Goal: Task Accomplishment & Management: Manage account settings

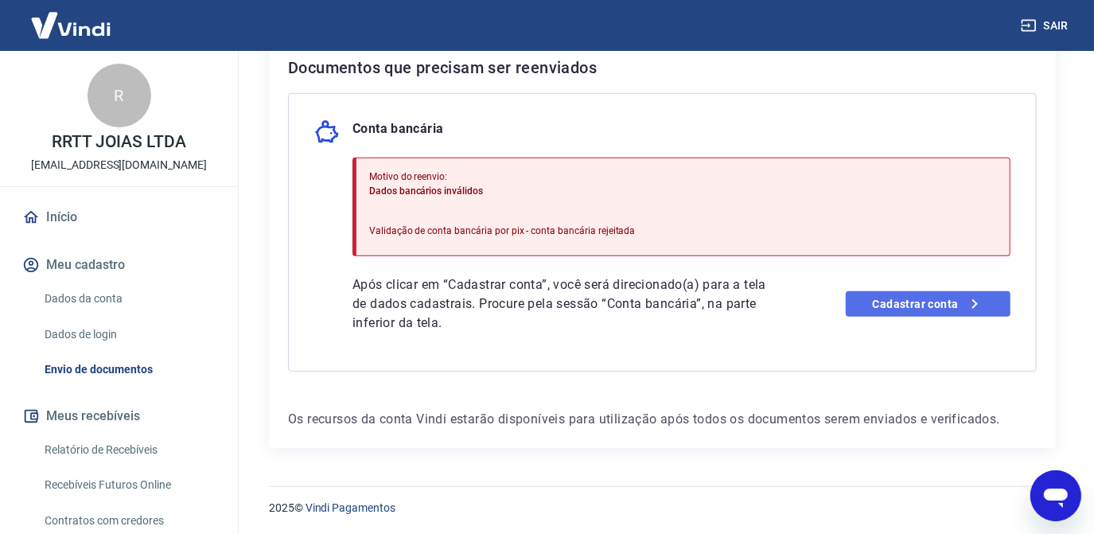
click at [904, 298] on link "Cadastrar conta" at bounding box center [928, 303] width 165 height 25
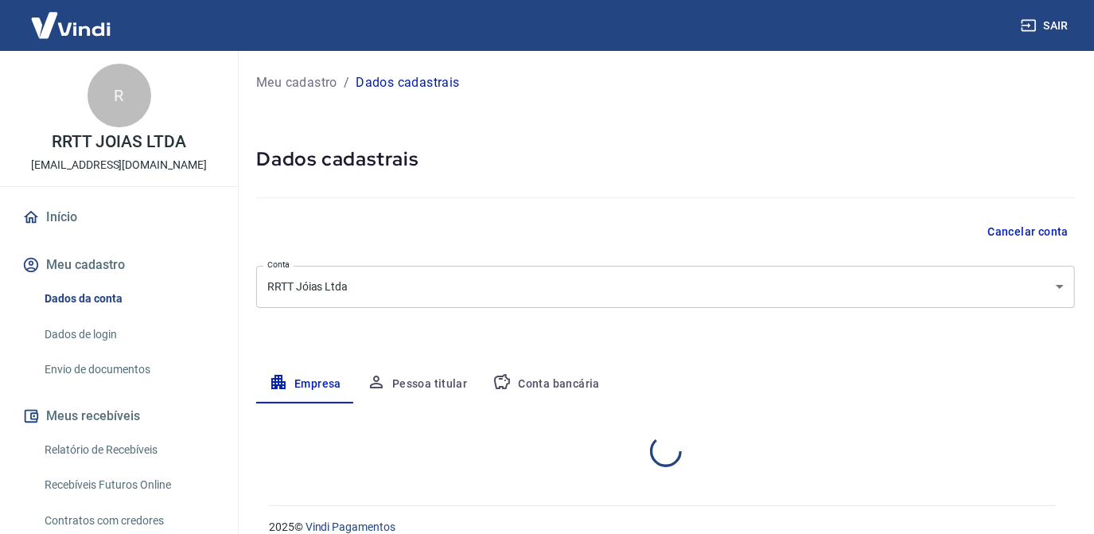
select select "PE"
select select "business"
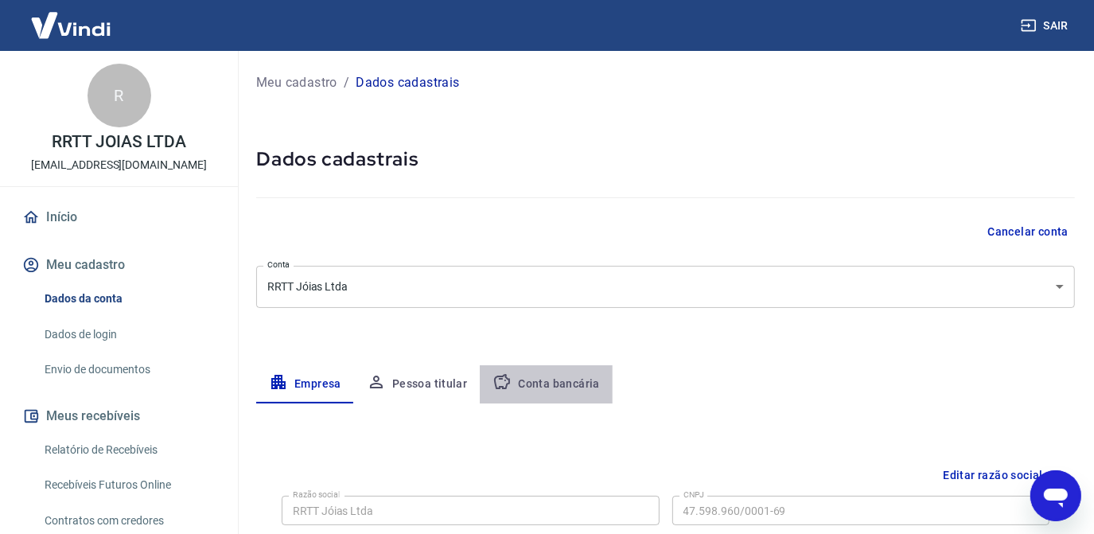
click at [571, 380] on button "Conta bancária" at bounding box center [546, 384] width 133 height 38
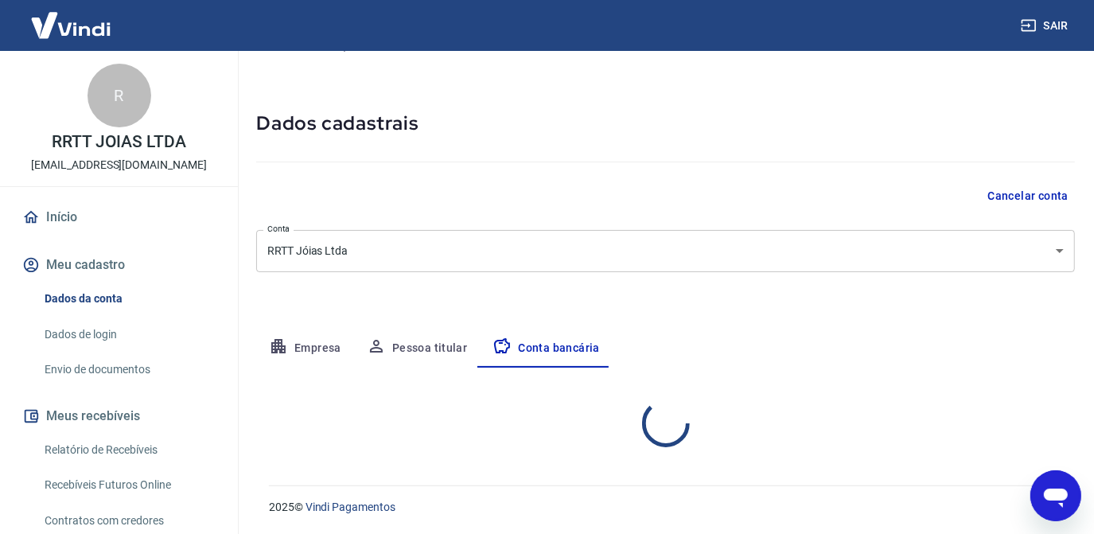
select select "1"
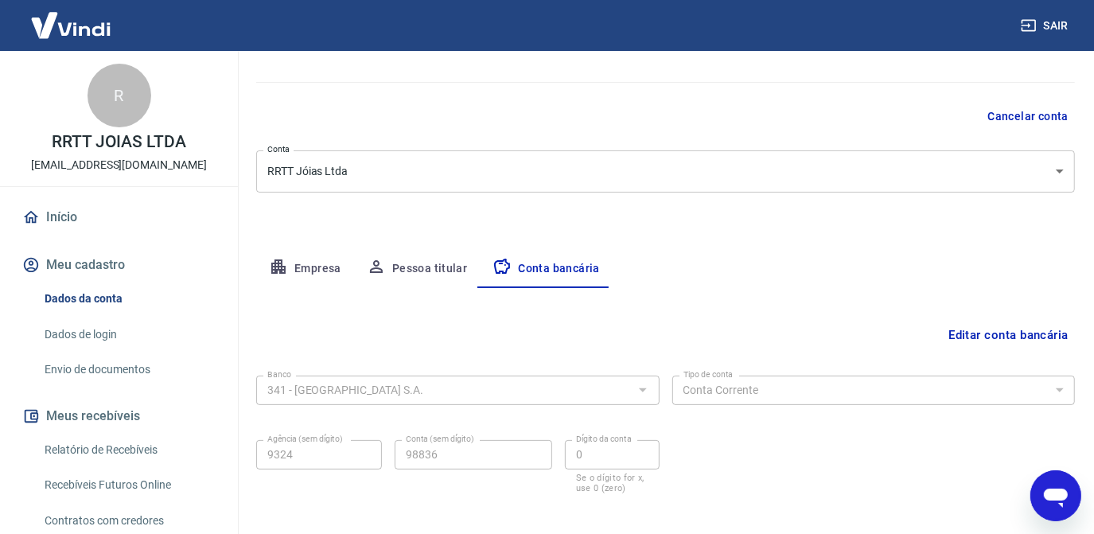
scroll to position [190, 0]
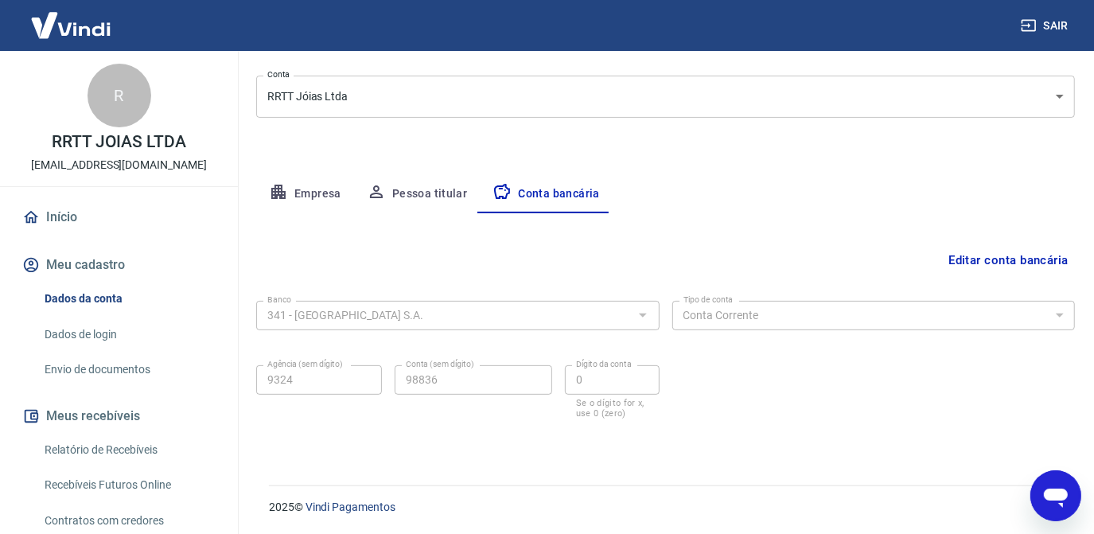
click at [969, 266] on button "Editar conta bancária" at bounding box center [1008, 260] width 133 height 30
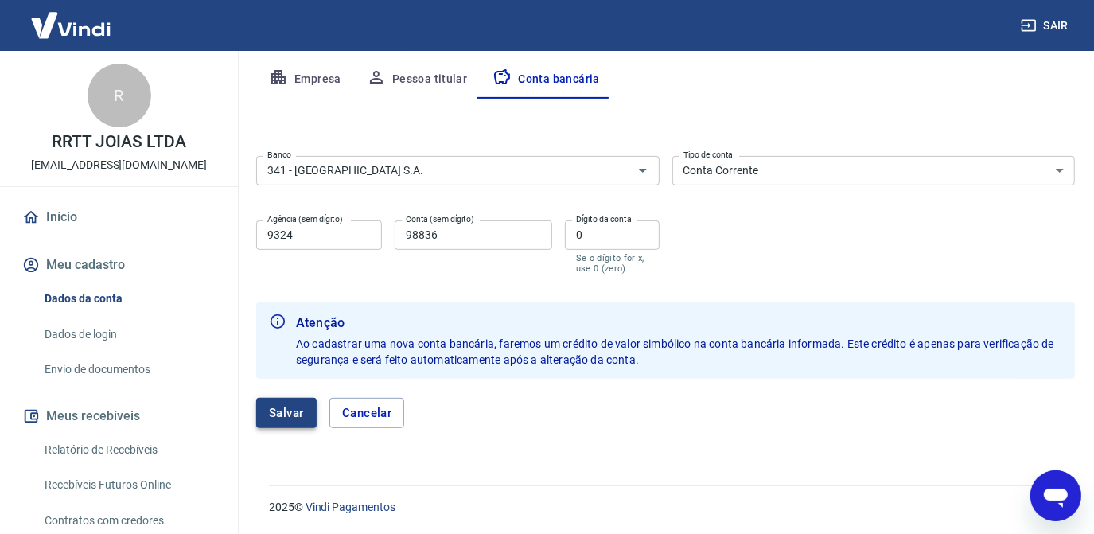
click at [268, 408] on button "Salvar" at bounding box center [286, 413] width 60 height 30
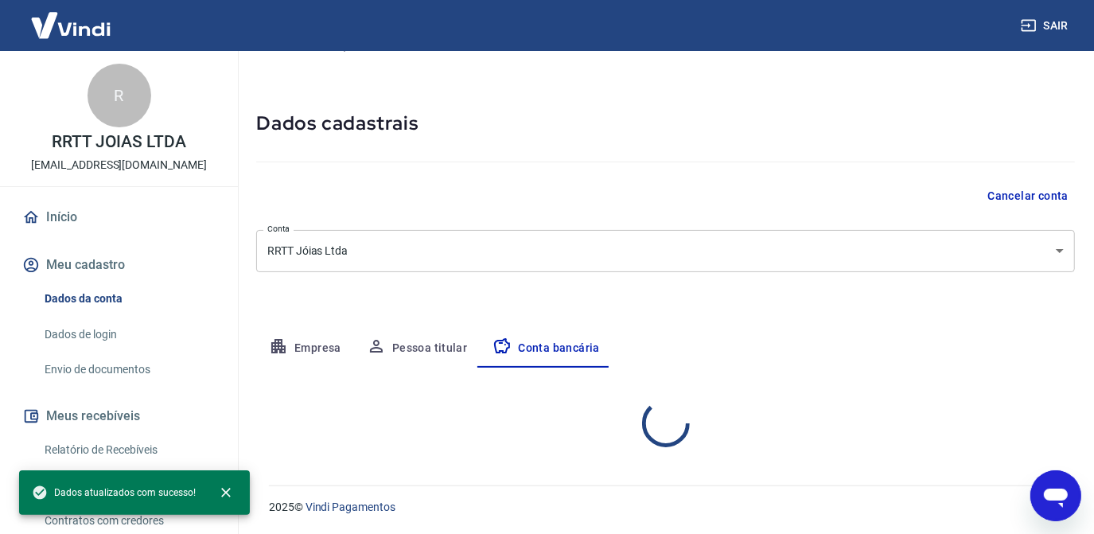
select select "1"
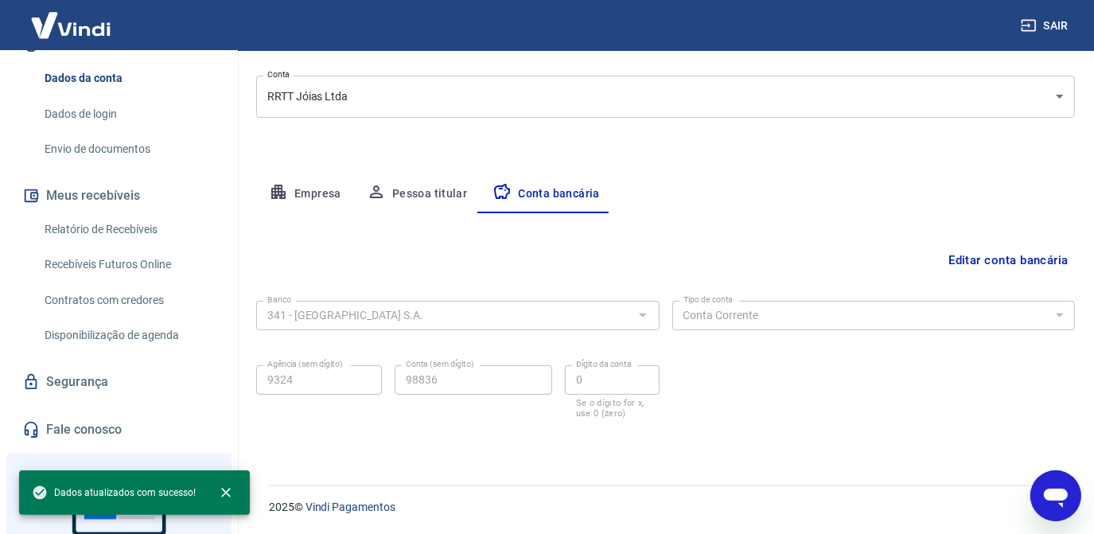
scroll to position [181, 0]
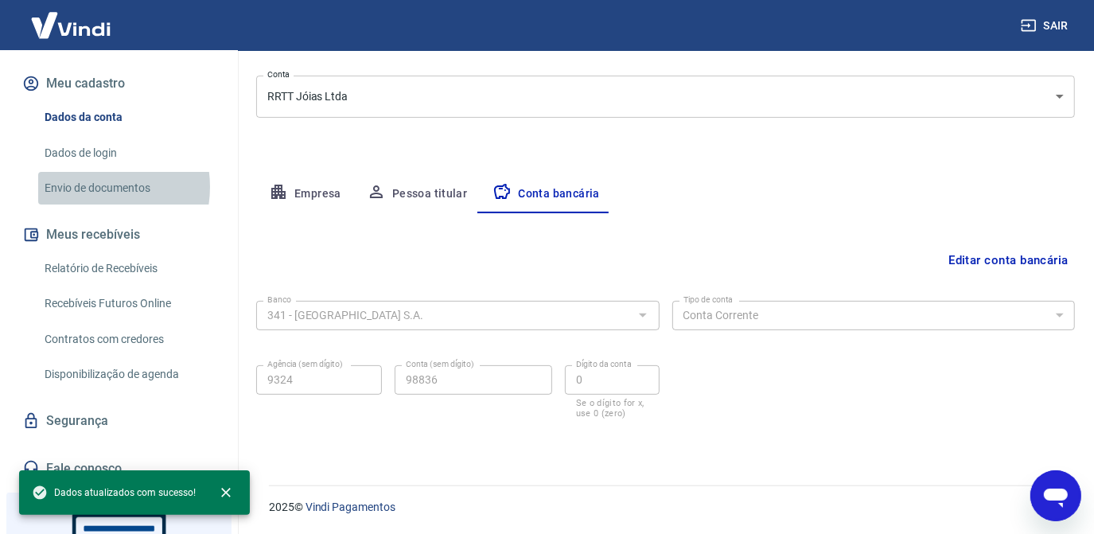
click at [89, 186] on link "Envio de documentos" at bounding box center [128, 188] width 181 height 33
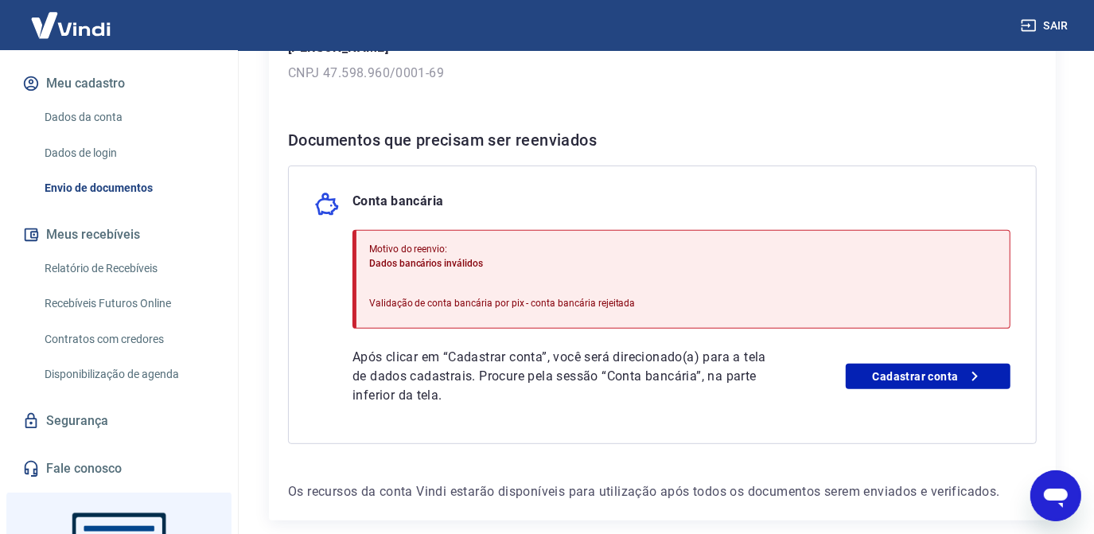
scroll to position [289, 0]
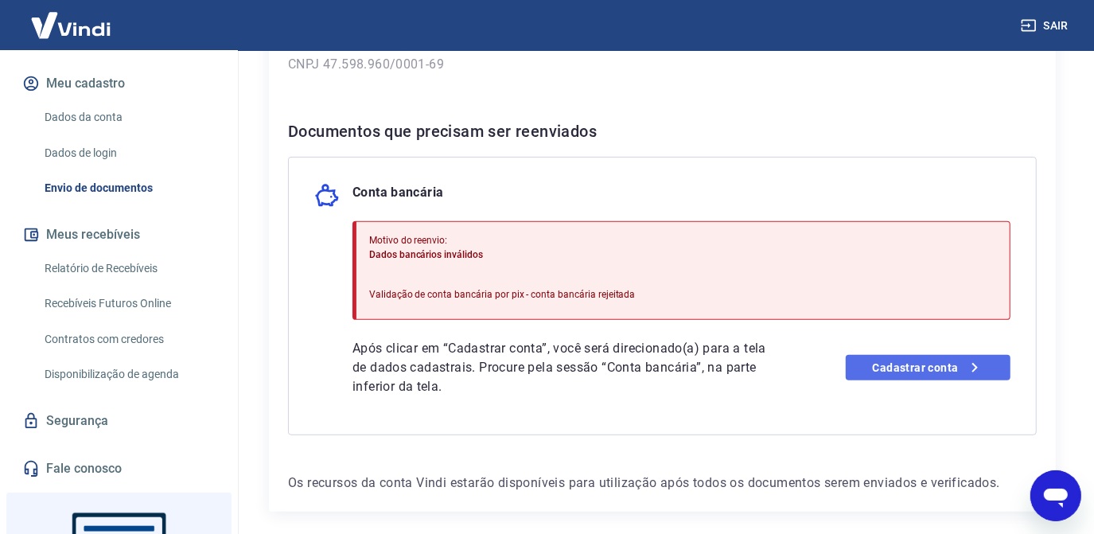
click at [901, 370] on link "Cadastrar conta" at bounding box center [928, 367] width 165 height 25
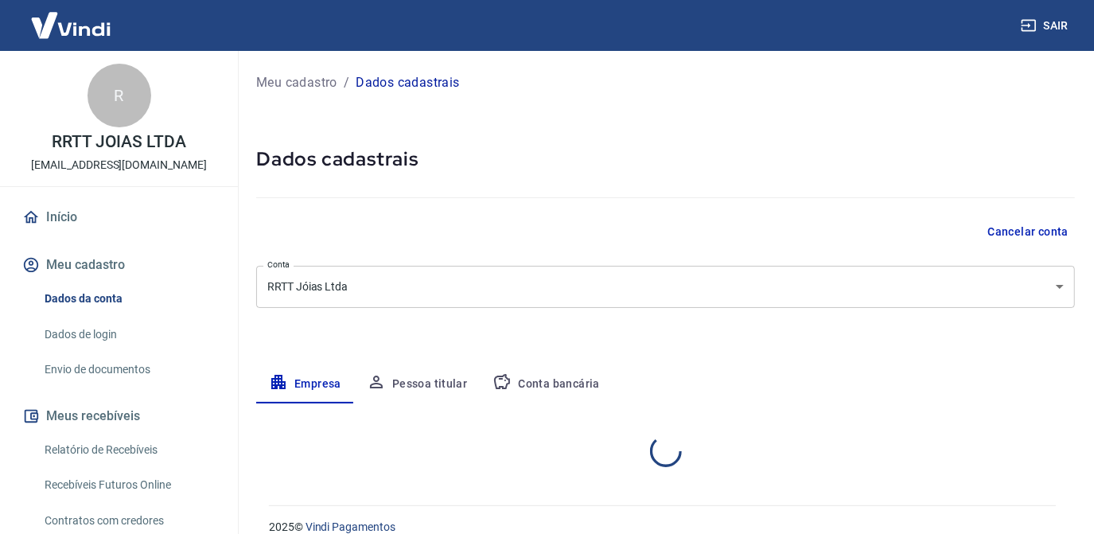
select select "PE"
select select "business"
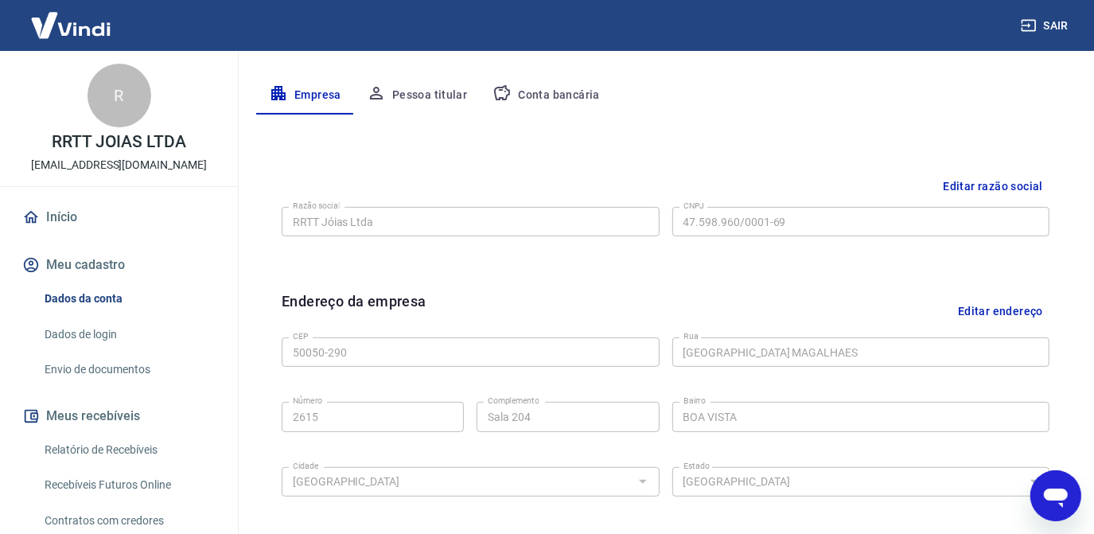
click at [515, 88] on button "Conta bancária" at bounding box center [546, 95] width 133 height 38
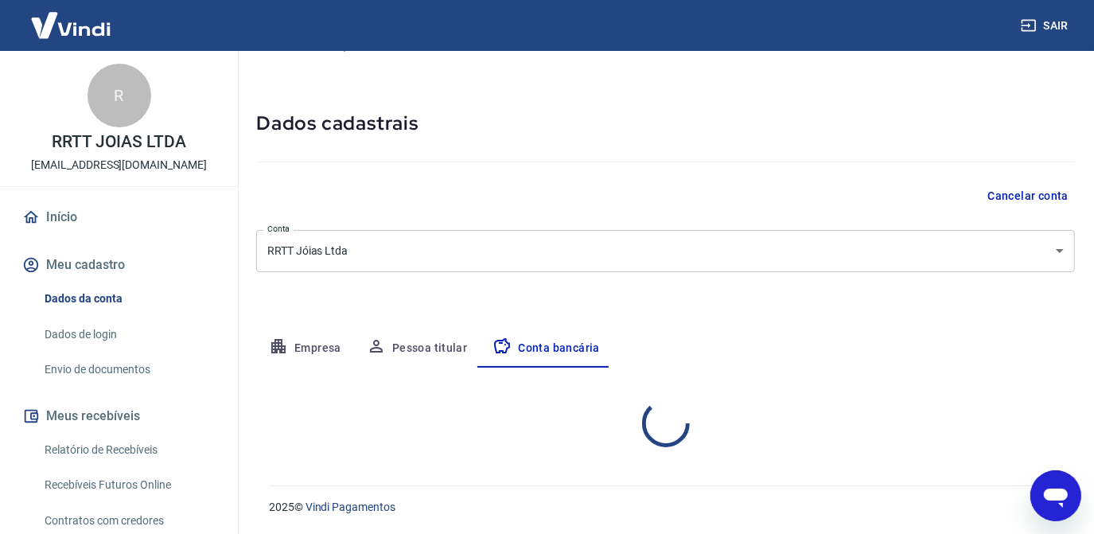
select select "1"
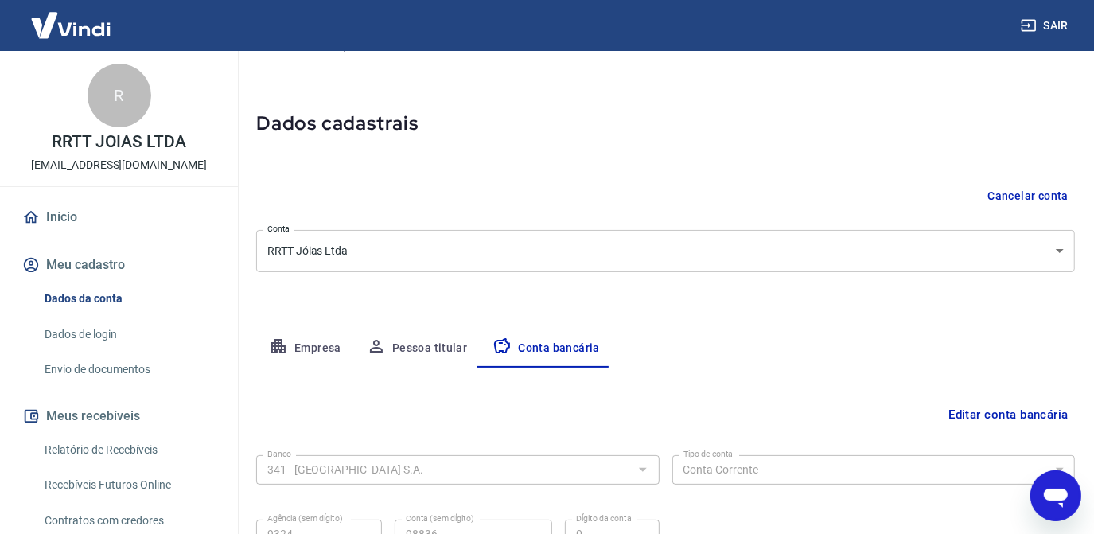
scroll to position [190, 0]
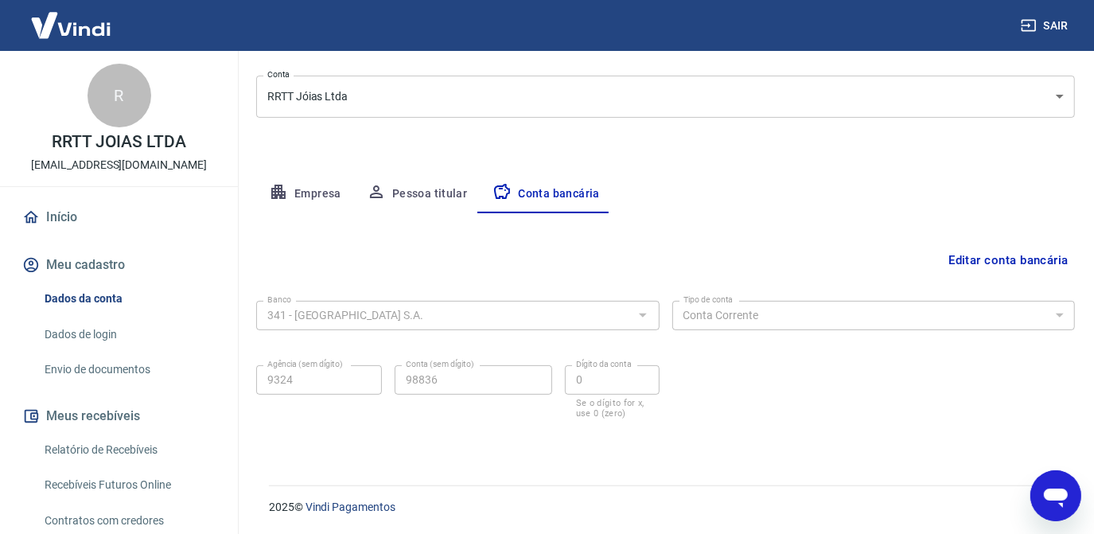
click at [1020, 260] on button "Editar conta bancária" at bounding box center [1008, 260] width 133 height 30
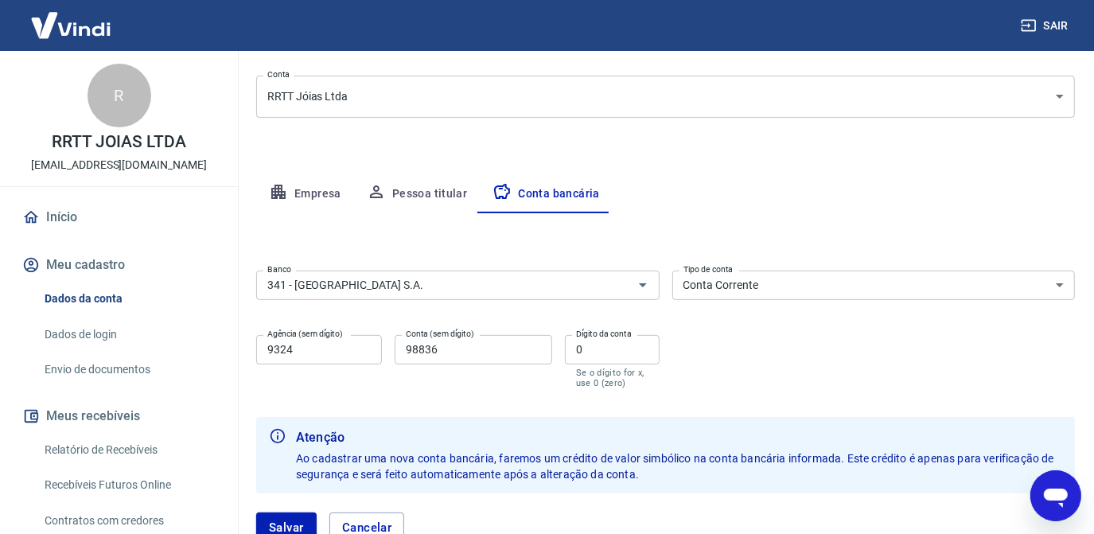
click at [785, 285] on select "Conta Corrente Conta Poupança" at bounding box center [873, 285] width 403 height 29
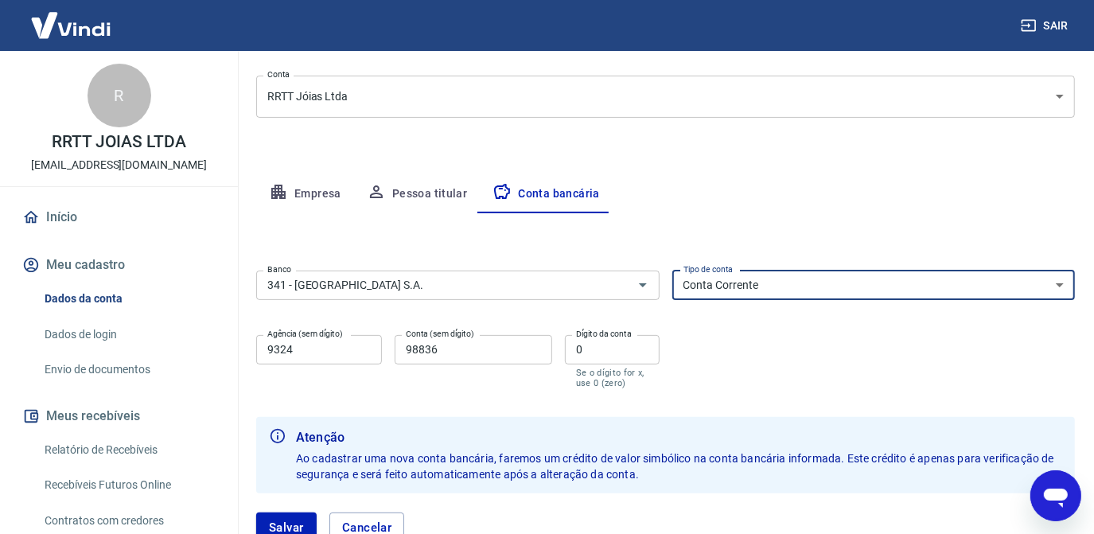
click at [672, 271] on select "Conta Corrente Conta Poupança" at bounding box center [873, 285] width 403 height 29
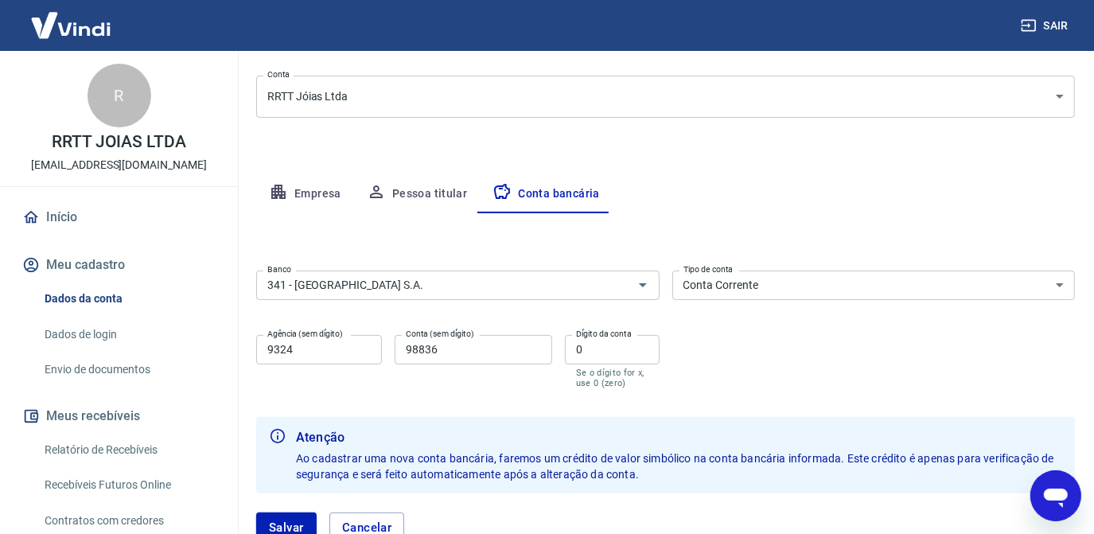
click at [481, 423] on div "Atenção Ao cadastrar uma nova conta bancária, faremos um crédito de valor simbó…" at bounding box center [679, 455] width 766 height 67
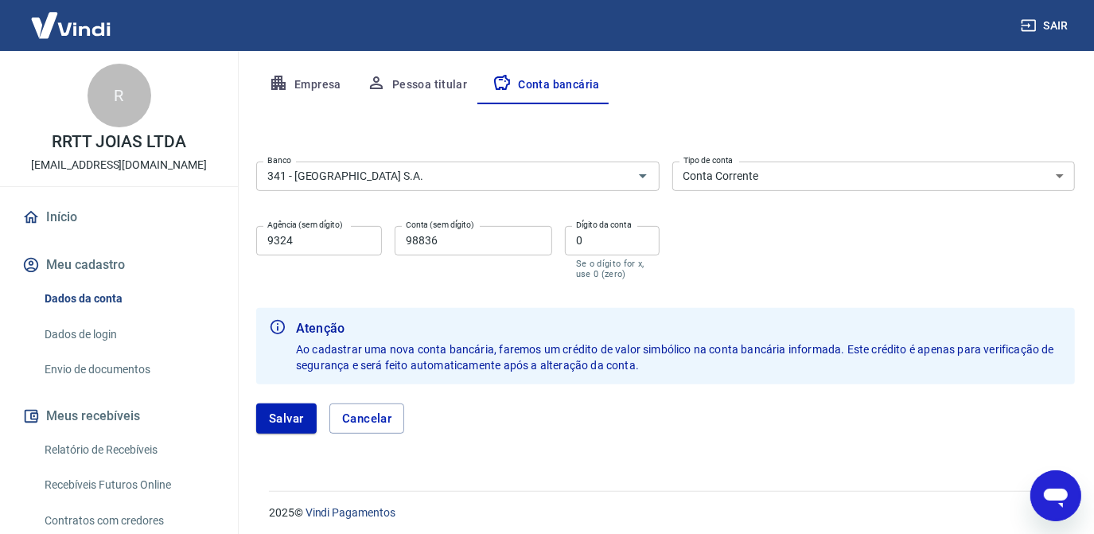
scroll to position [305, 0]
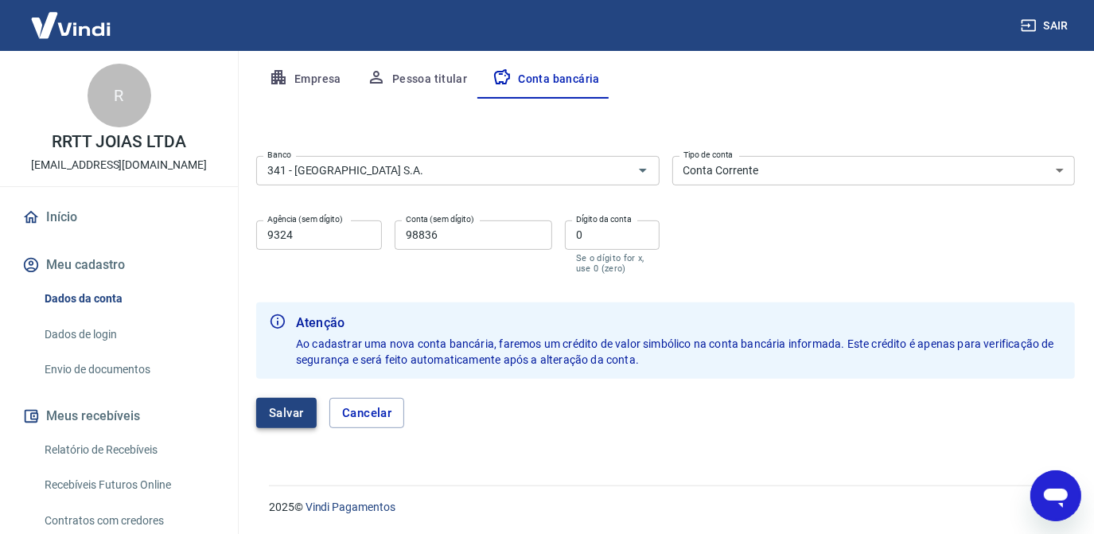
click at [290, 415] on button "Salvar" at bounding box center [286, 413] width 60 height 30
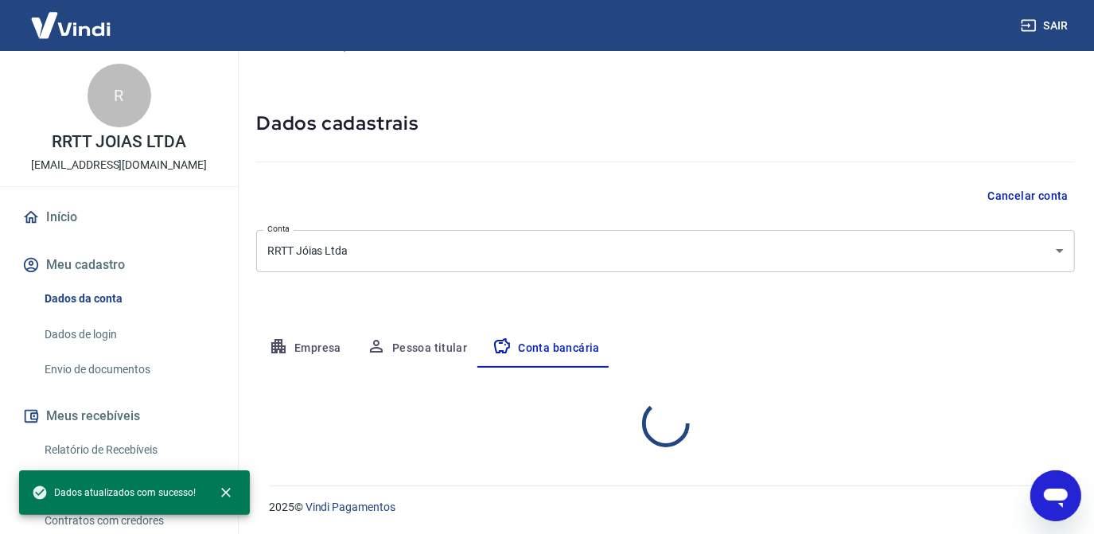
scroll to position [190, 0]
select select "1"
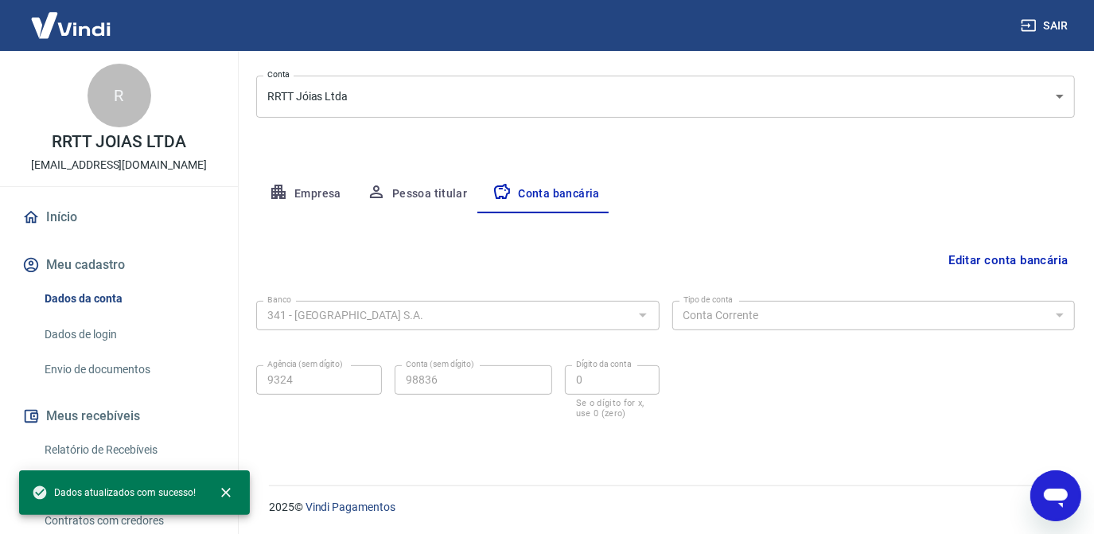
click at [84, 372] on link "Envio de documentos" at bounding box center [128, 369] width 181 height 33
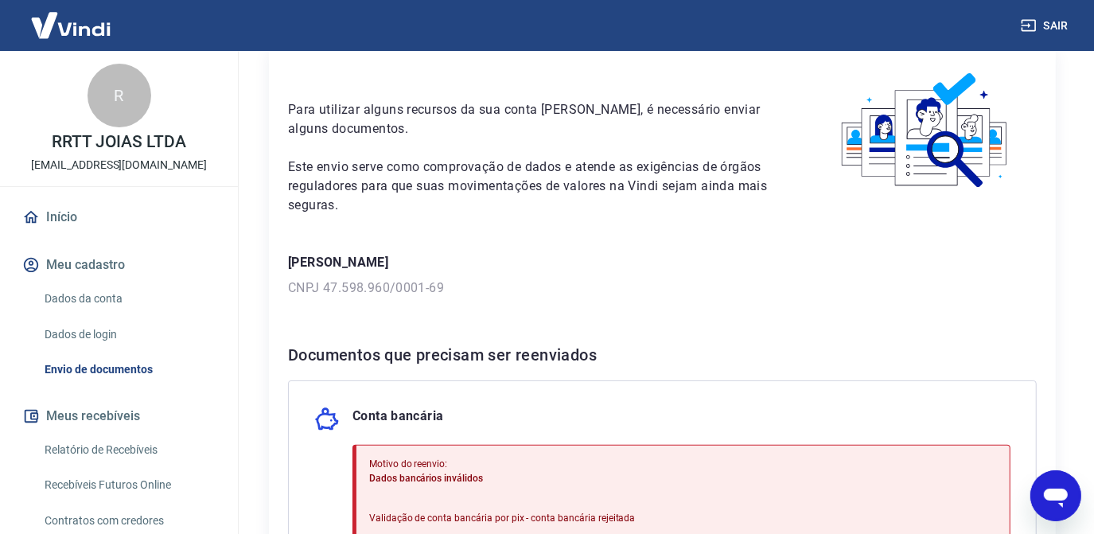
scroll to position [289, 0]
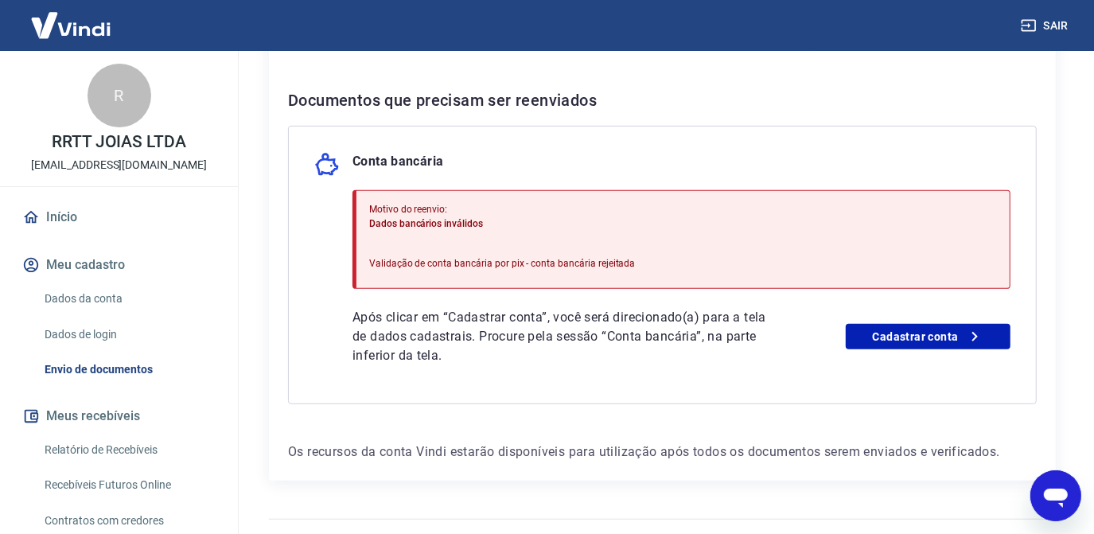
scroll to position [352, 0]
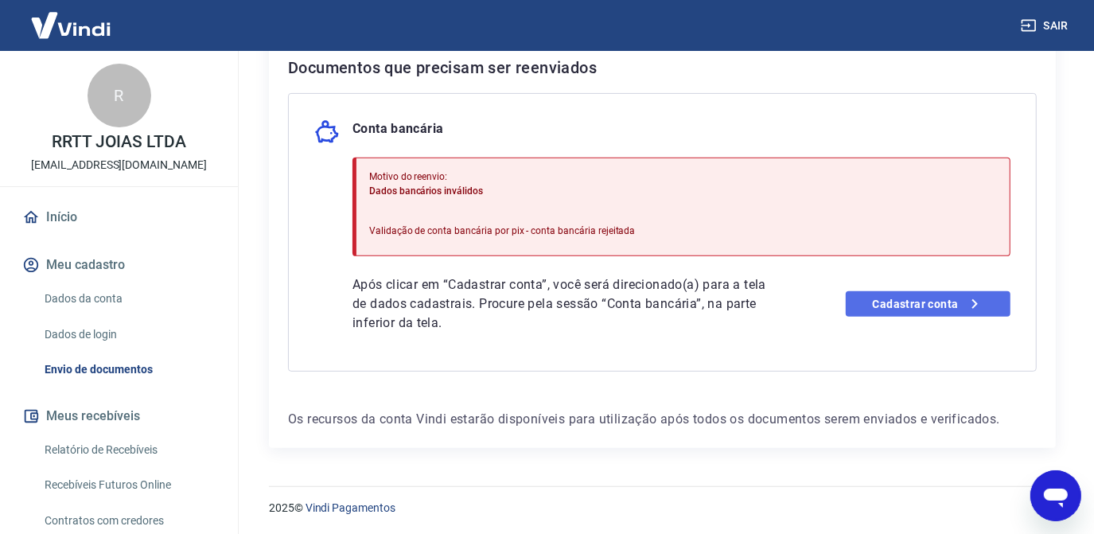
click at [888, 310] on link "Cadastrar conta" at bounding box center [928, 303] width 165 height 25
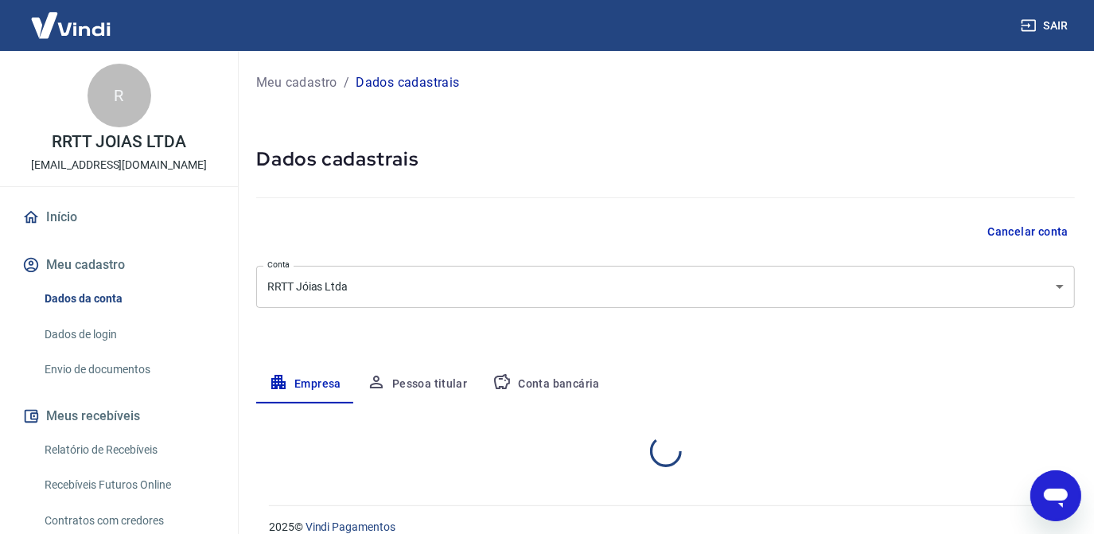
select select "PE"
select select "business"
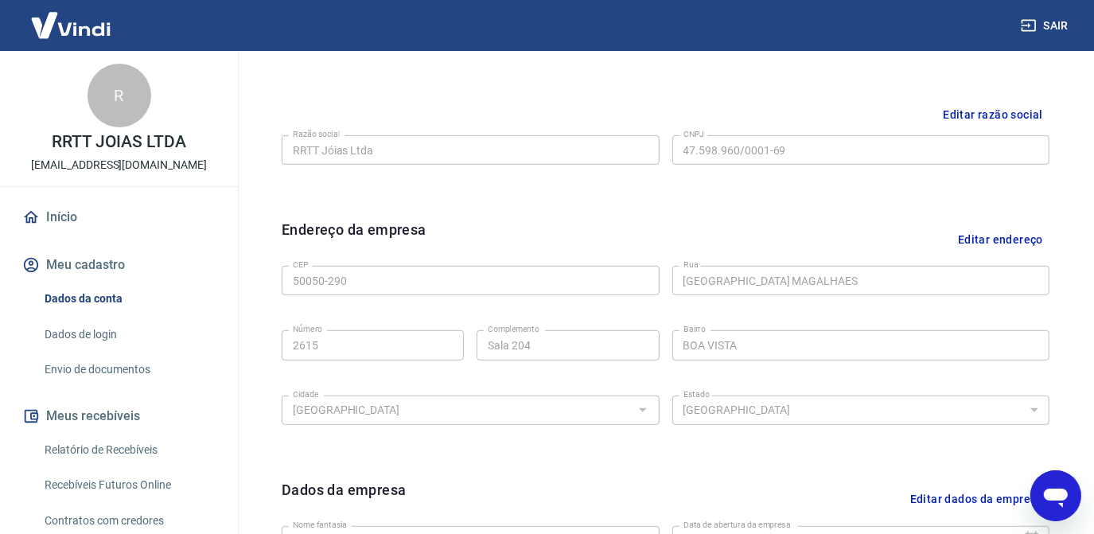
scroll to position [361, 0]
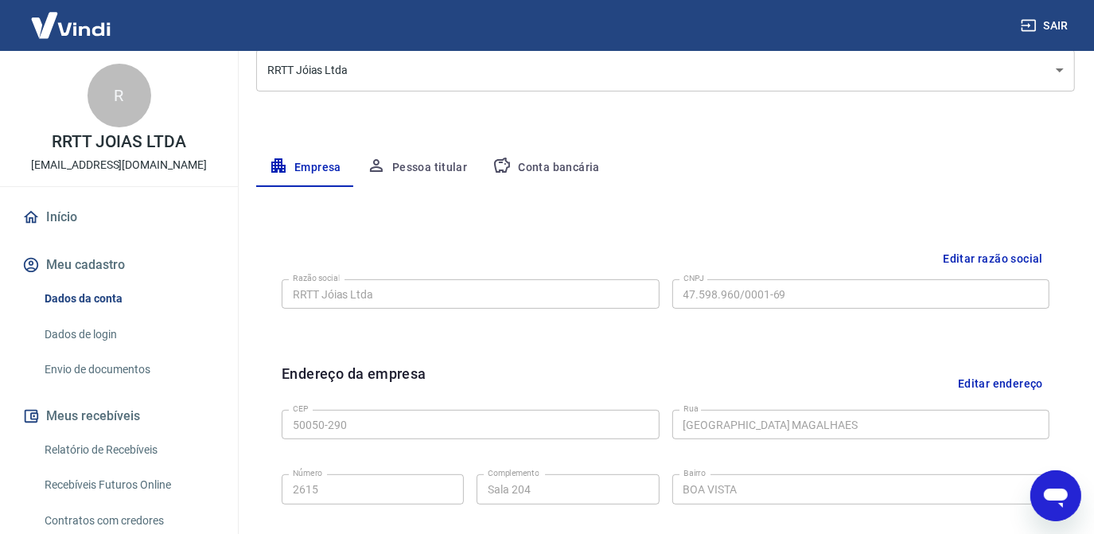
click at [543, 164] on button "Conta bancária" at bounding box center [546, 168] width 133 height 38
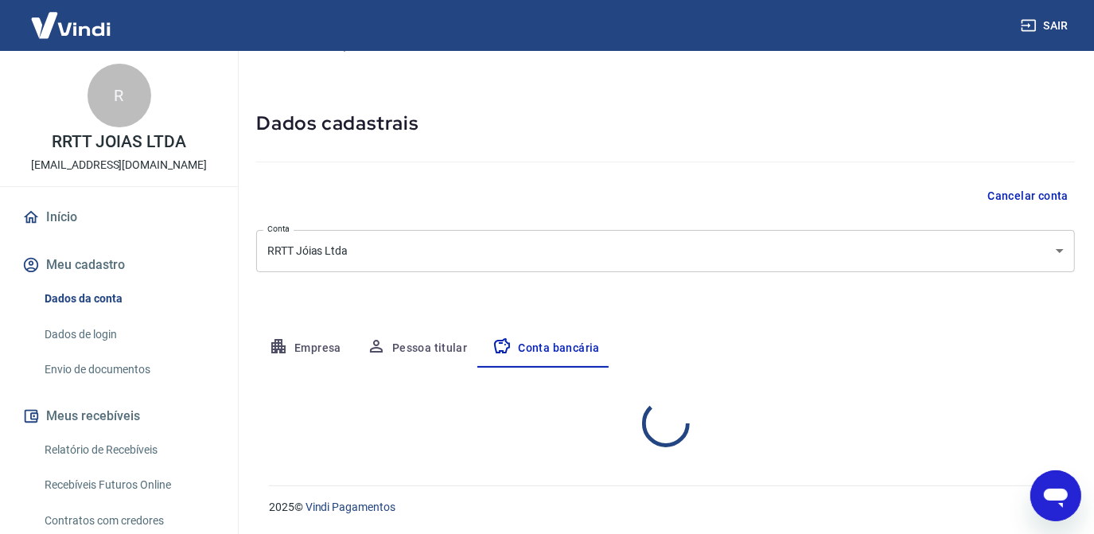
scroll to position [190, 0]
select select "1"
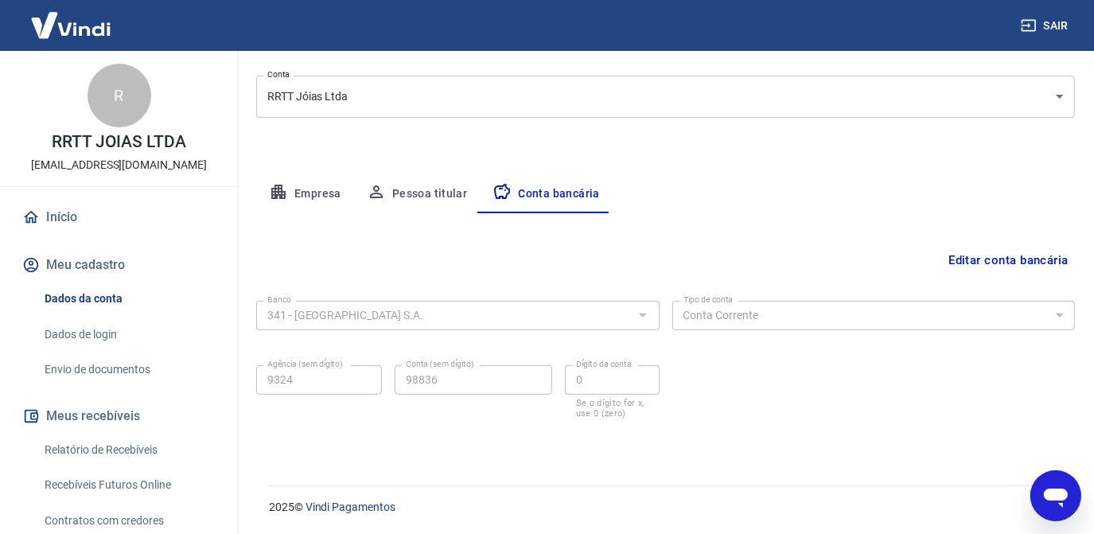
click at [1025, 264] on button "Editar conta bancária" at bounding box center [1008, 260] width 133 height 30
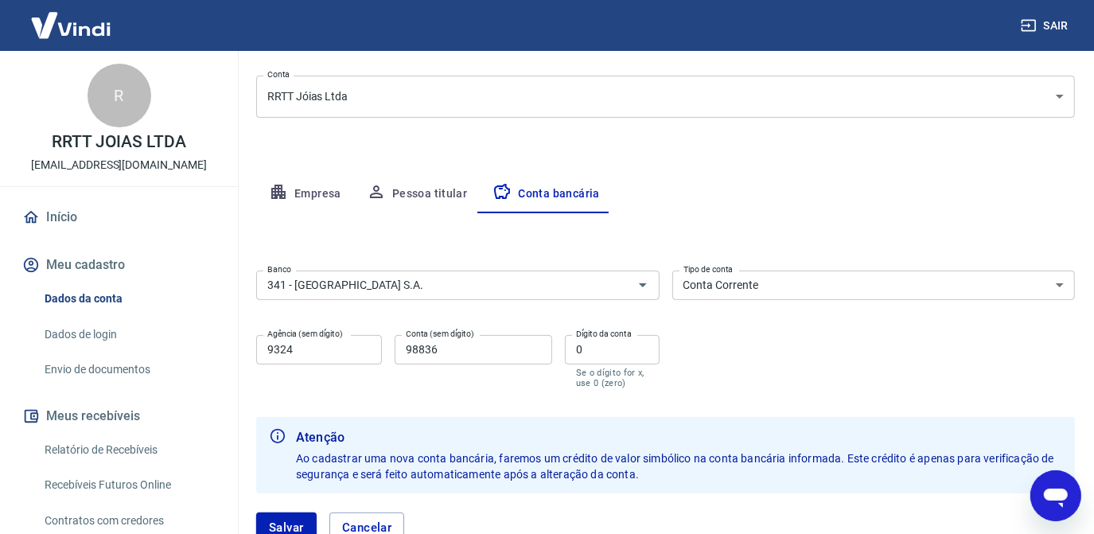
click at [604, 338] on label "Dígito da conta" at bounding box center [604, 334] width 56 height 12
click at [604, 338] on input "0" at bounding box center [612, 349] width 95 height 29
drag, startPoint x: 586, startPoint y: 351, endPoint x: 550, endPoint y: 351, distance: 36.6
click at [550, 351] on div "Agência (sem dígito) 9324 Agência (sem dígito) Conta (sem dígito) 98836 Conta (…" at bounding box center [457, 360] width 403 height 63
type input "8"
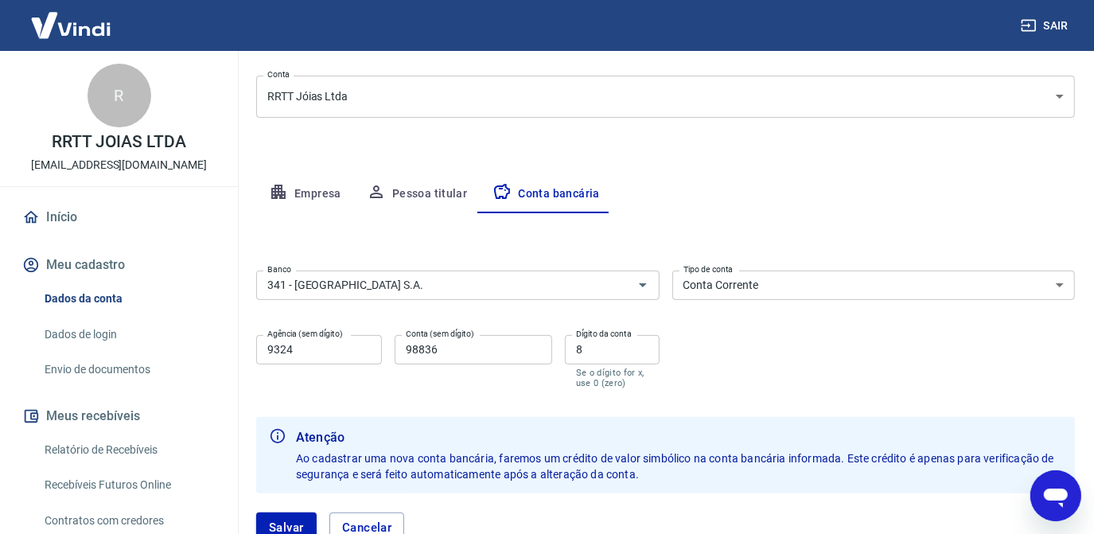
click at [757, 395] on form "Banco 341 - ITAÚ UNIBANCO S.A. Banco Tipo de conta Conta Corrente Conta Poupanç…" at bounding box center [665, 413] width 819 height 298
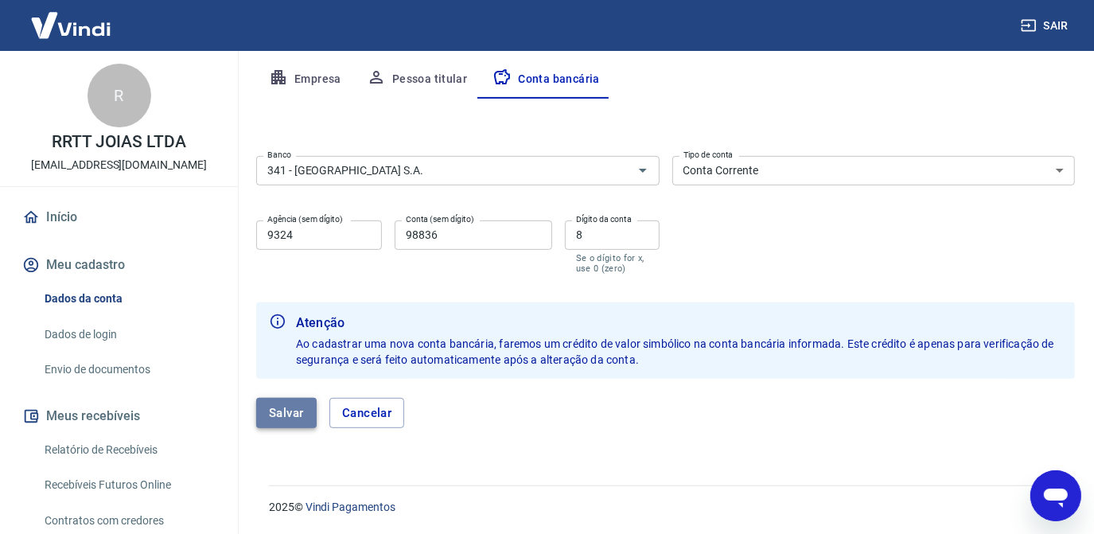
click at [291, 418] on button "Salvar" at bounding box center [286, 413] width 60 height 30
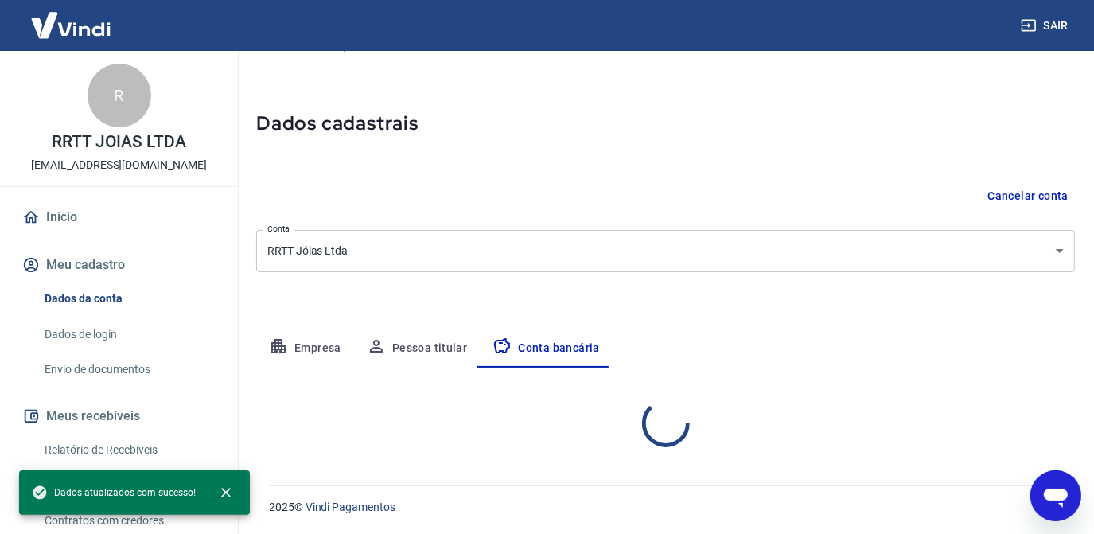
select select "1"
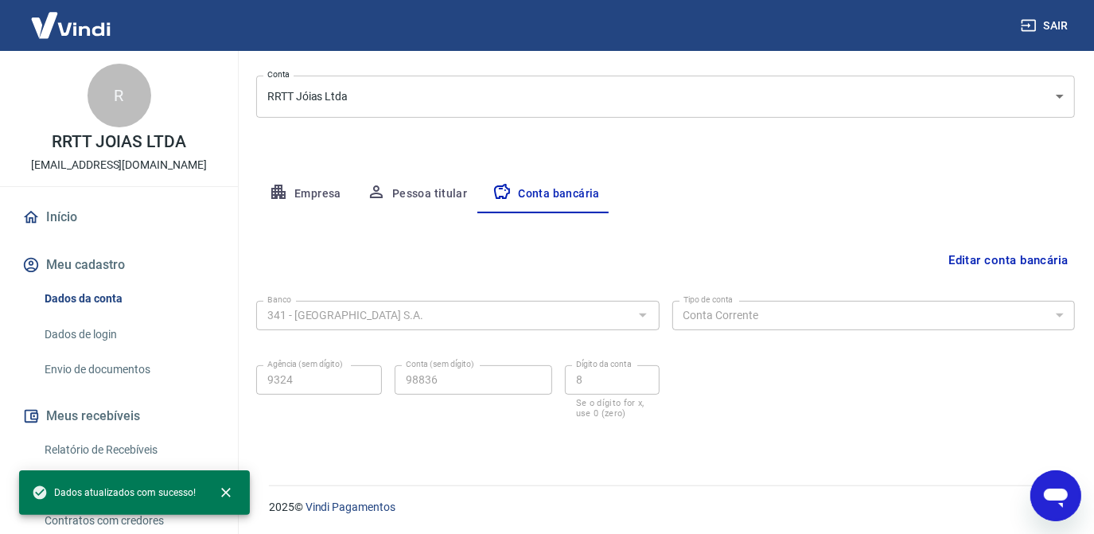
click at [142, 368] on link "Envio de documentos" at bounding box center [128, 369] width 181 height 33
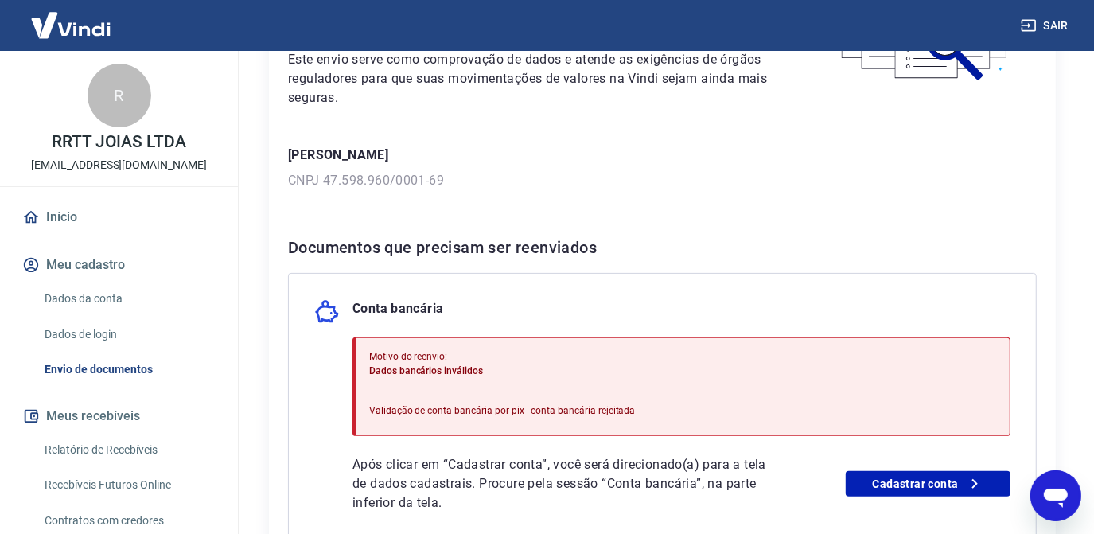
scroll to position [352, 0]
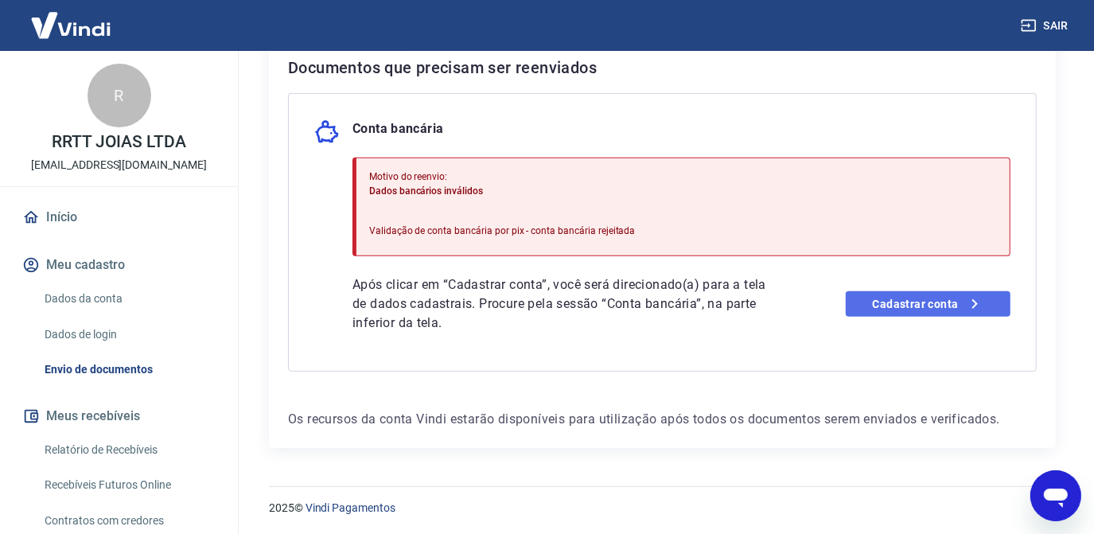
click at [948, 300] on link "Cadastrar conta" at bounding box center [928, 303] width 165 height 25
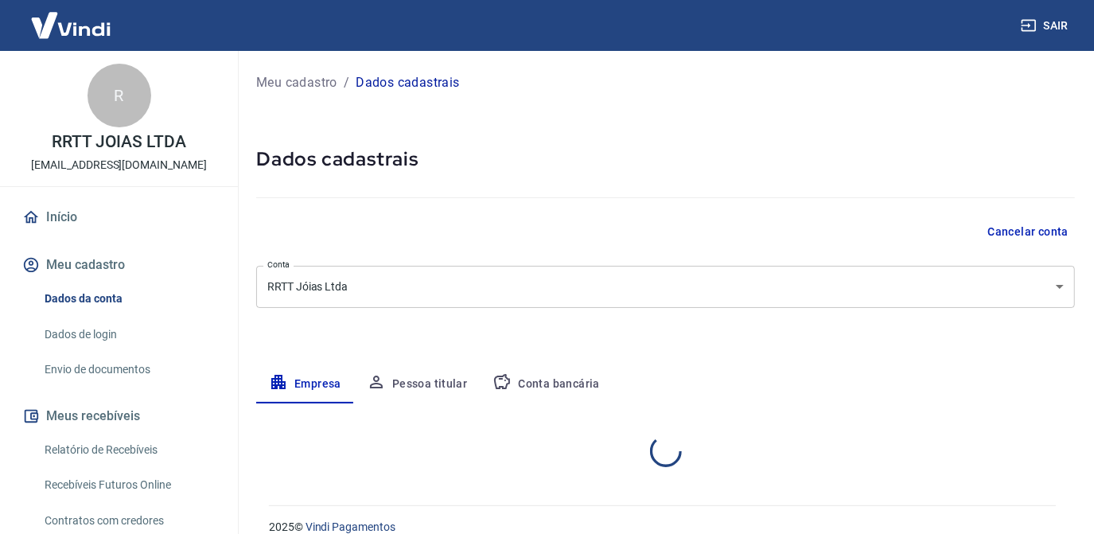
select select "PE"
select select "business"
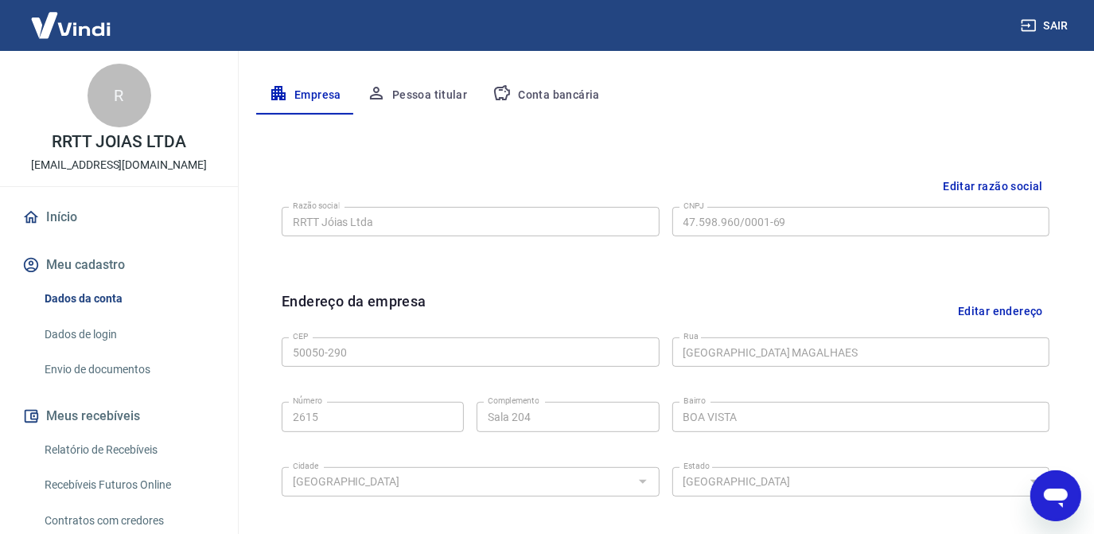
click at [531, 95] on button "Conta bancária" at bounding box center [546, 95] width 133 height 38
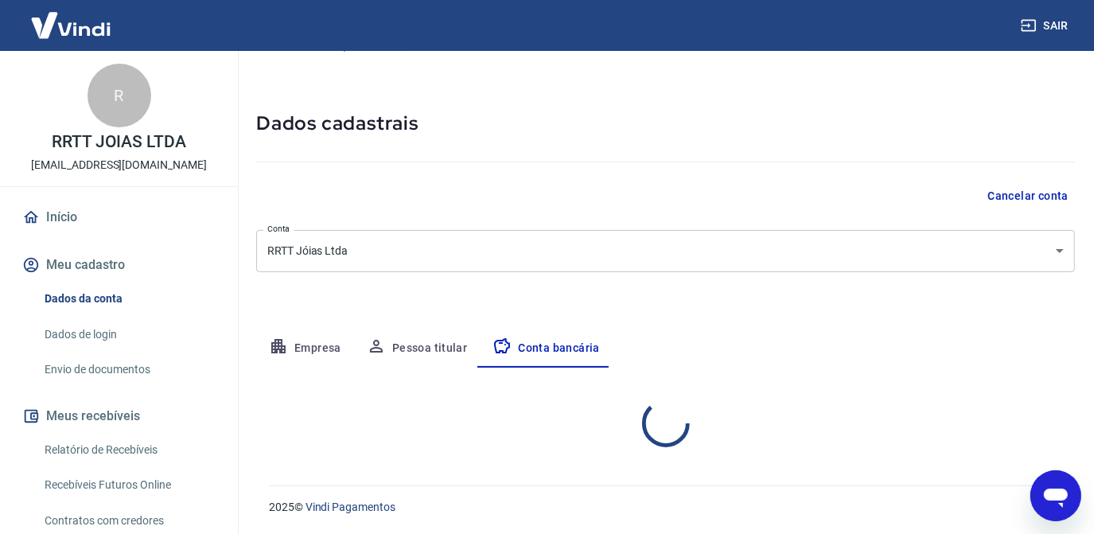
select select "1"
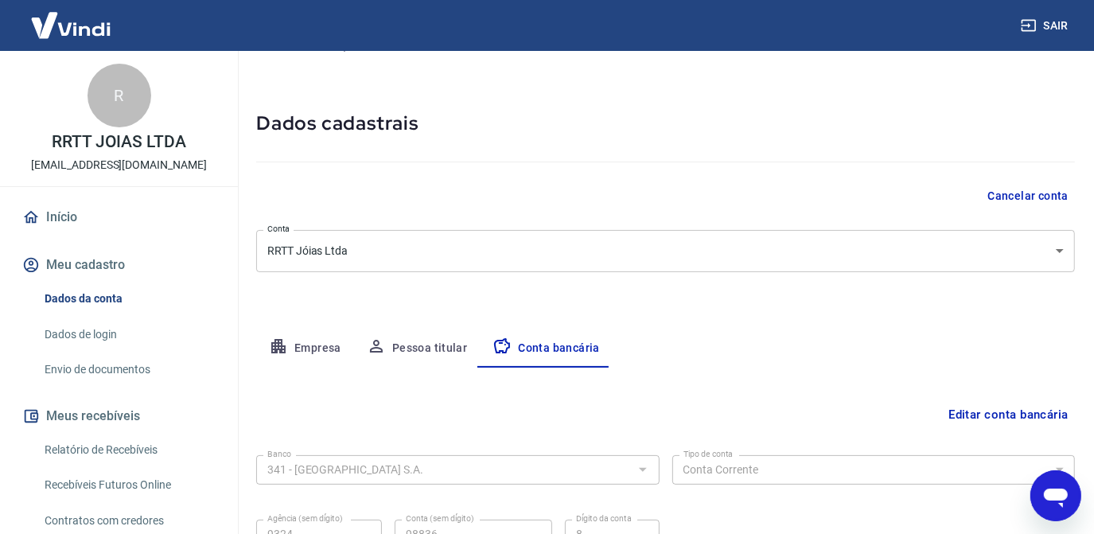
scroll to position [190, 0]
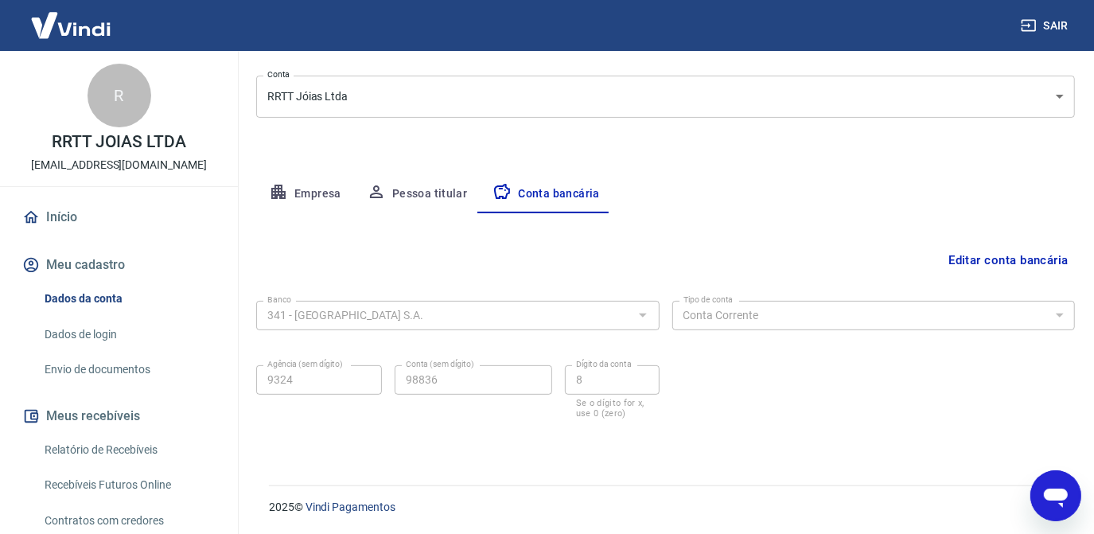
click at [969, 247] on button "Editar conta bancária" at bounding box center [1008, 260] width 133 height 30
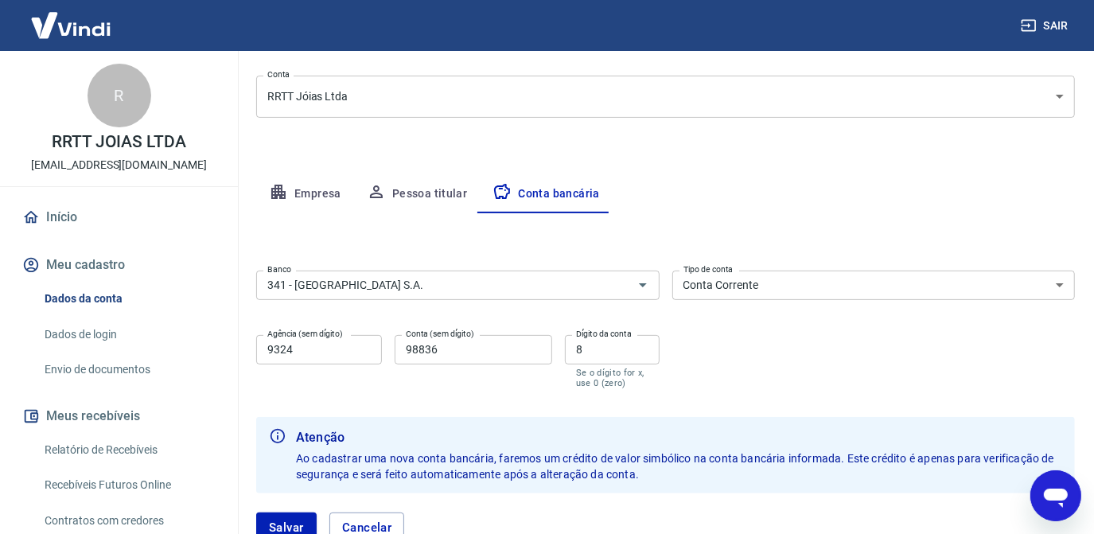
click at [968, 251] on div "Editar conta bancária Banco 341 - ITAÚ UNIBANCO S.A. Banco Tipo de conta Conta …" at bounding box center [665, 387] width 819 height 349
drag, startPoint x: 596, startPoint y: 345, endPoint x: 573, endPoint y: 349, distance: 23.4
click at [569, 352] on input "8" at bounding box center [612, 349] width 95 height 29
type input "0"
click at [734, 369] on div "Banco 341 - ITAÚ UNIBANCO S.A. Banco Tipo de conta Conta Corrente Conta Poupanç…" at bounding box center [665, 327] width 819 height 127
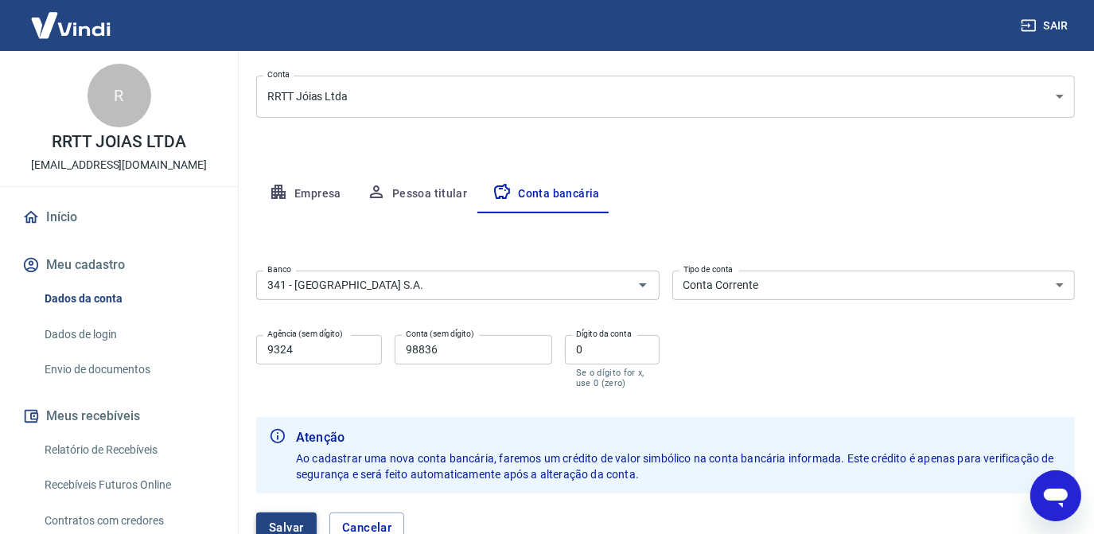
click at [283, 525] on button "Salvar" at bounding box center [286, 527] width 60 height 30
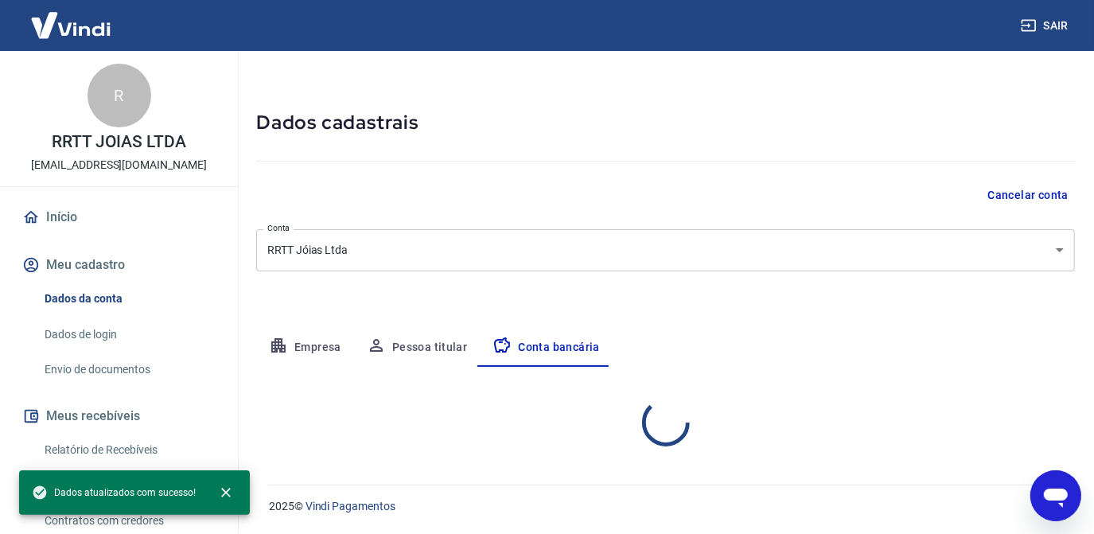
select select "1"
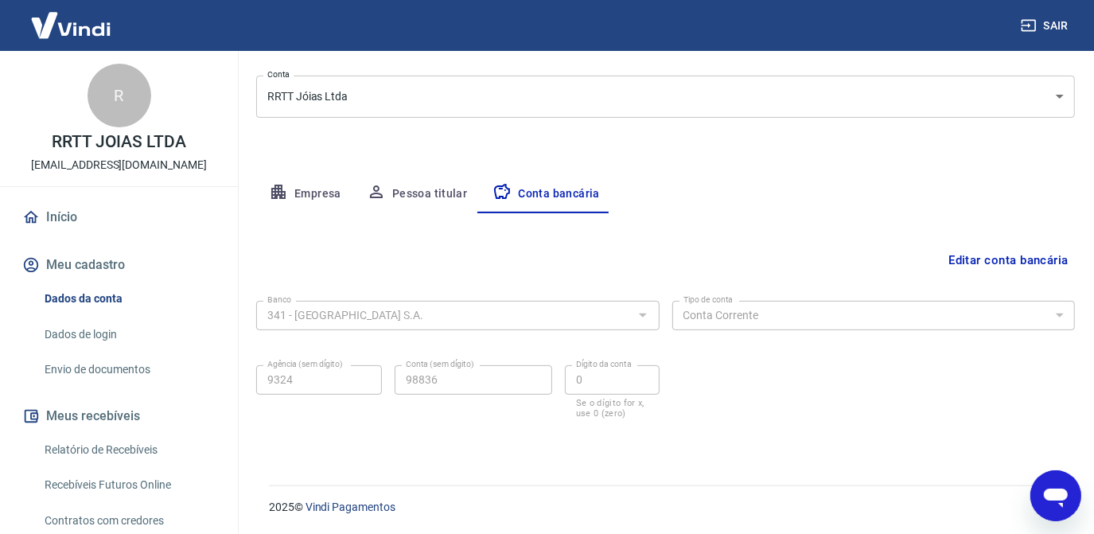
click at [89, 372] on link "Envio de documentos" at bounding box center [128, 369] width 181 height 33
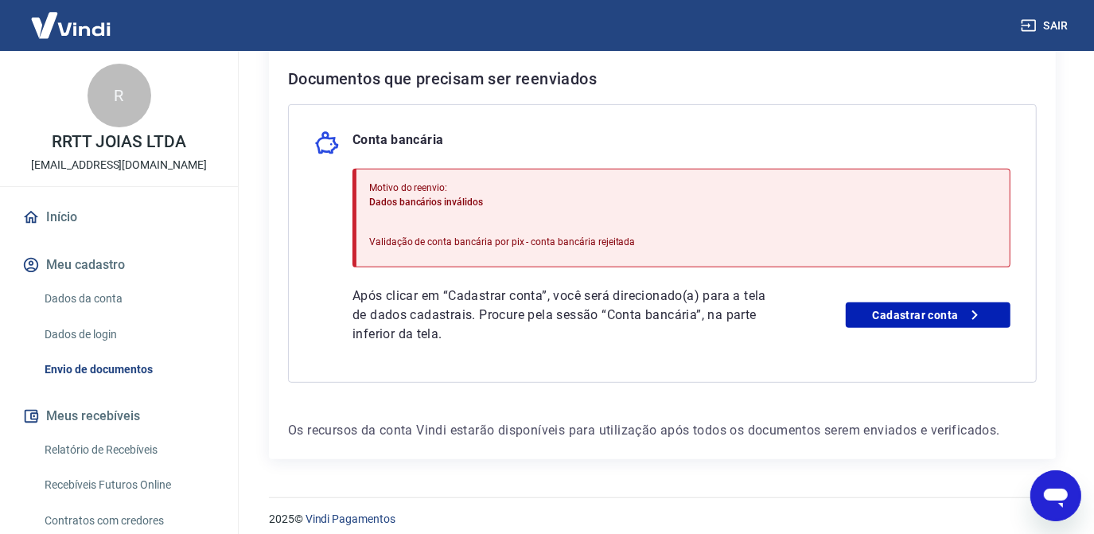
scroll to position [352, 0]
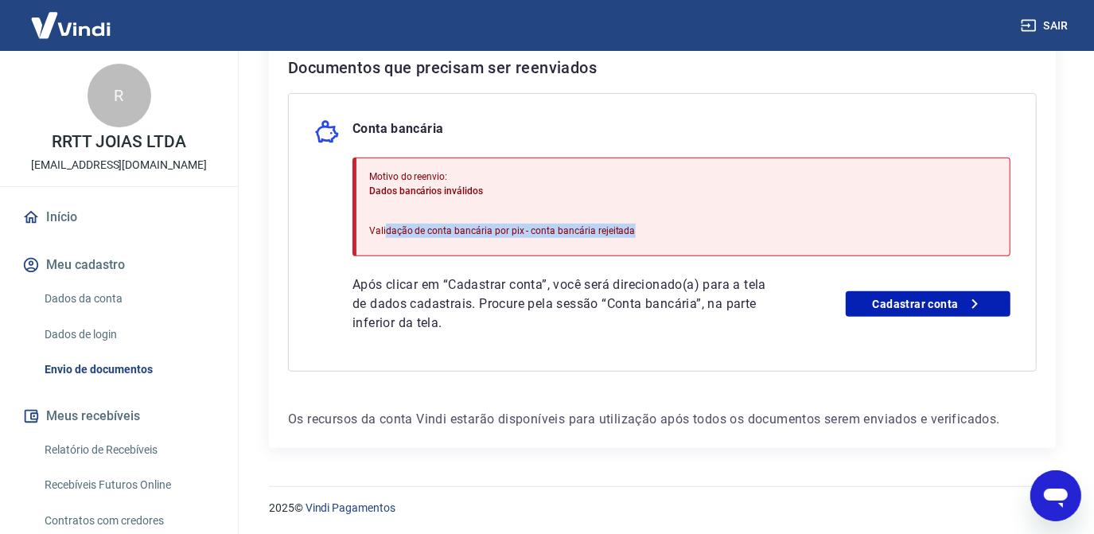
drag, startPoint x: 384, startPoint y: 232, endPoint x: 675, endPoint y: 224, distance: 290.5
click at [675, 224] on div "Motivo do reenvio: Dados bancários inválidos Validação de conta bancária por pi…" at bounding box center [681, 207] width 658 height 99
click at [917, 302] on link "Cadastrar conta" at bounding box center [928, 303] width 165 height 25
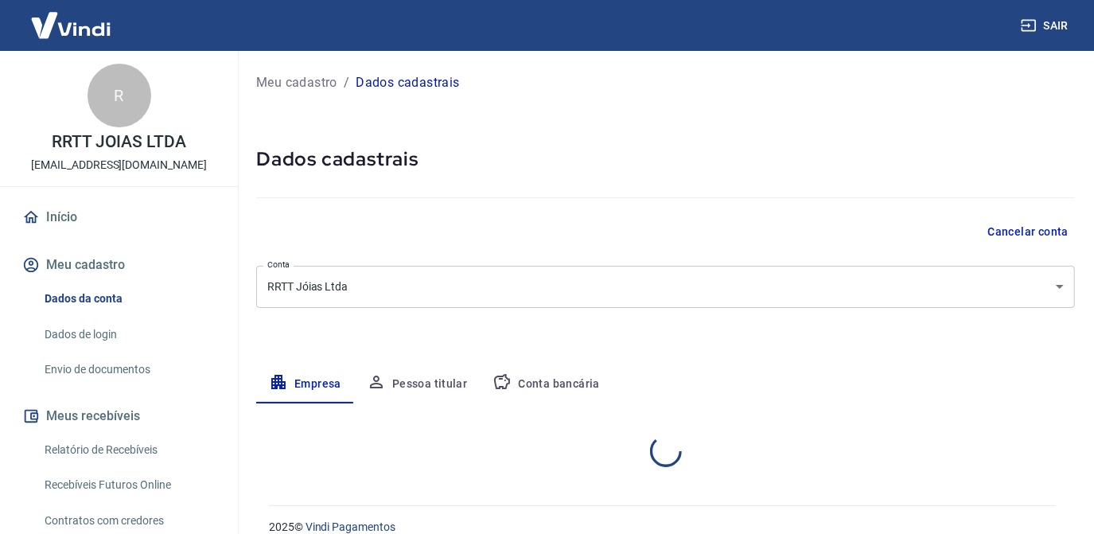
select select "PE"
select select "business"
